Goal: Navigation & Orientation: Go to known website

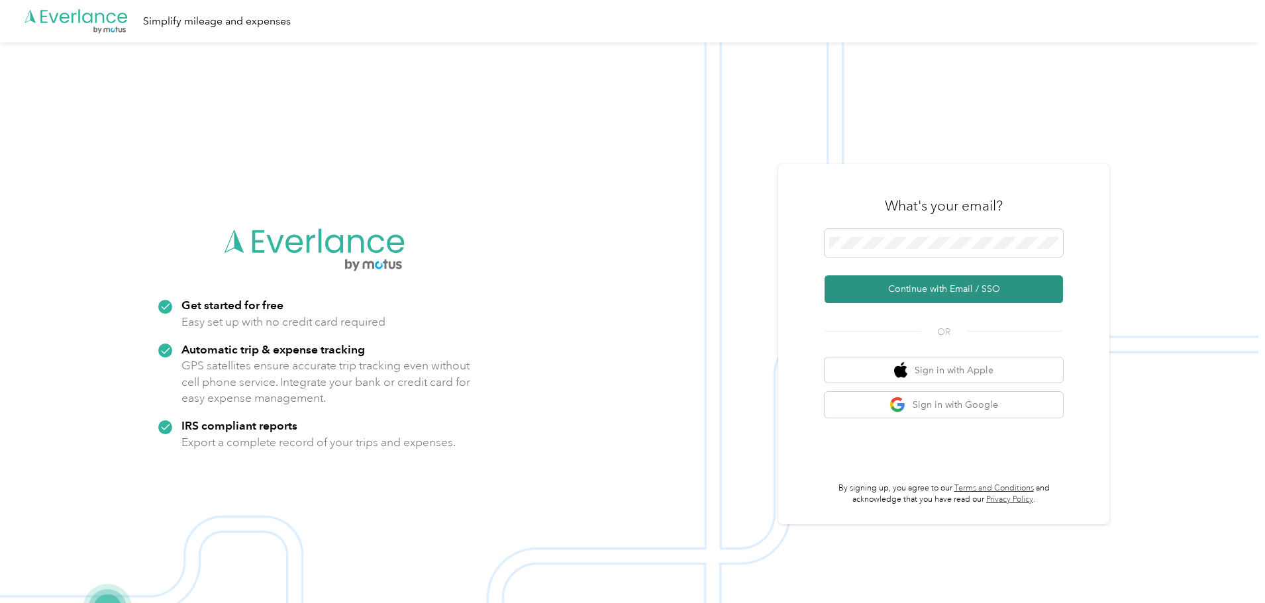
click at [922, 292] on button "Continue with Email / SSO" at bounding box center [943, 289] width 238 height 28
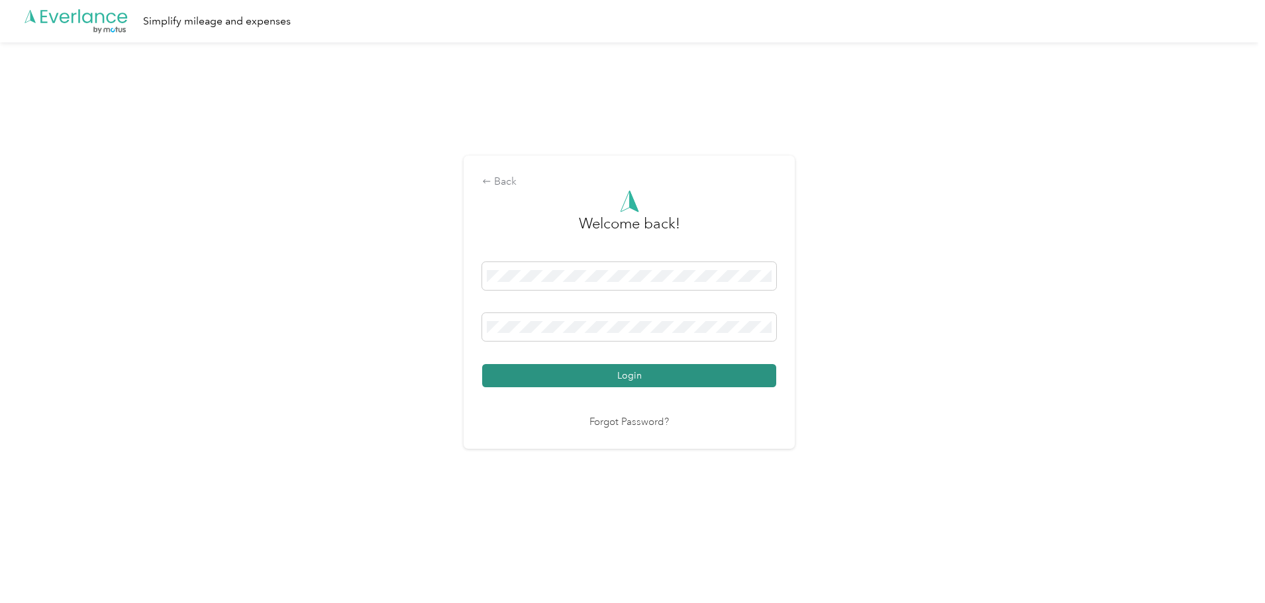
click at [556, 379] on button "Login" at bounding box center [629, 375] width 294 height 23
